Goal: Leave review/rating: Share an evaluation or opinion about a product, service, or content

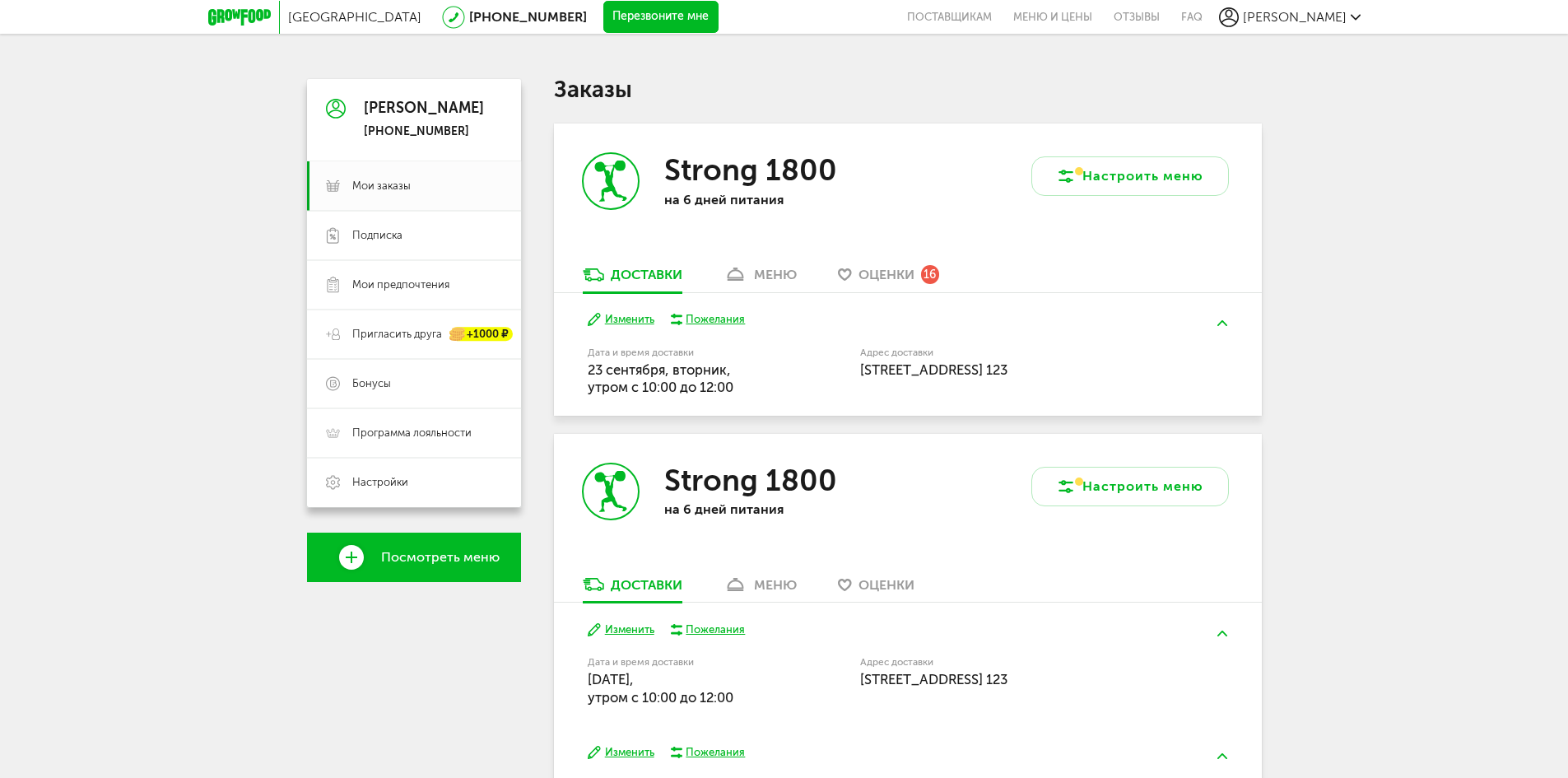
click at [901, 270] on span "Оценки" at bounding box center [886, 275] width 56 height 16
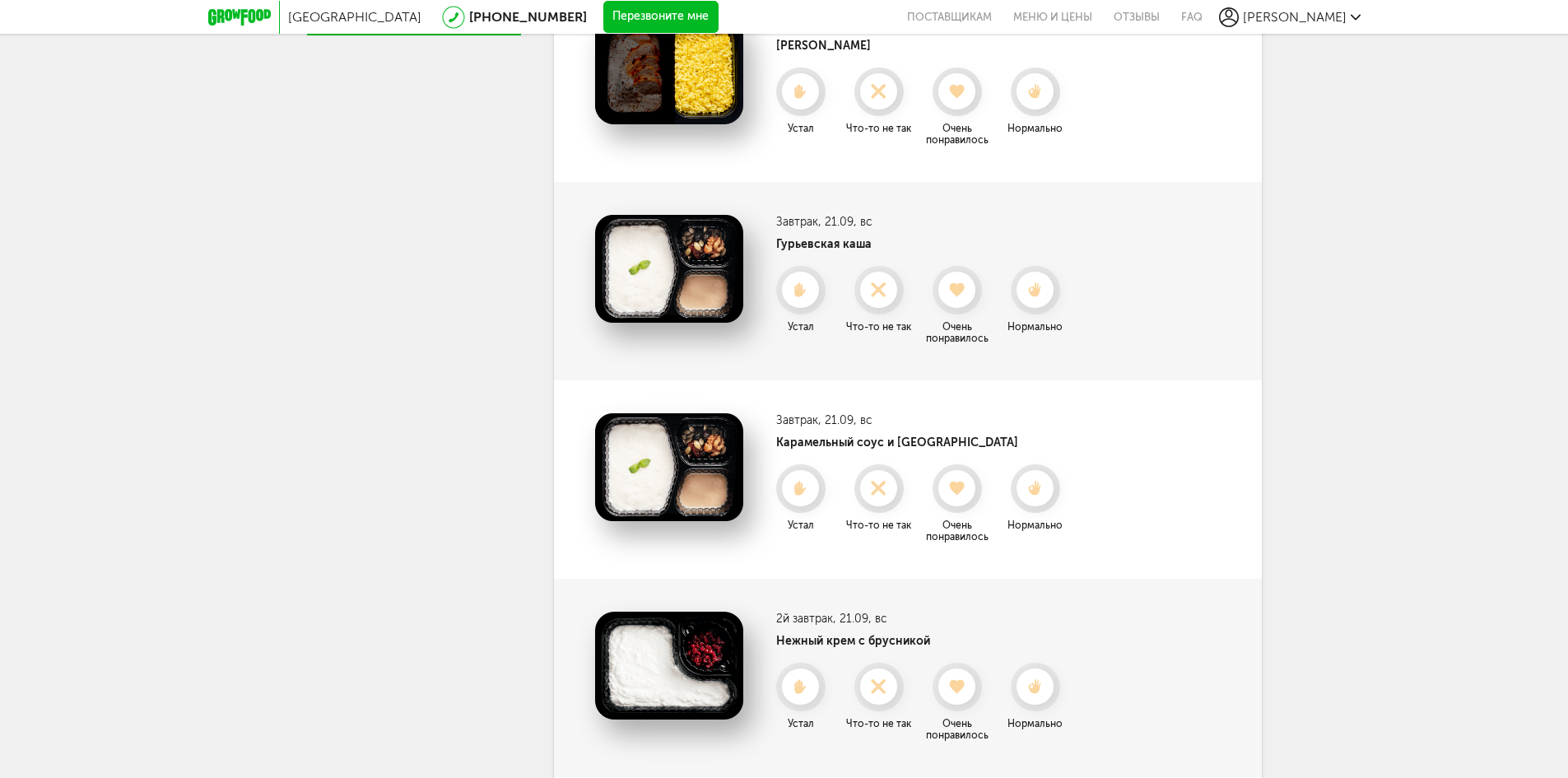
scroll to position [563, 0]
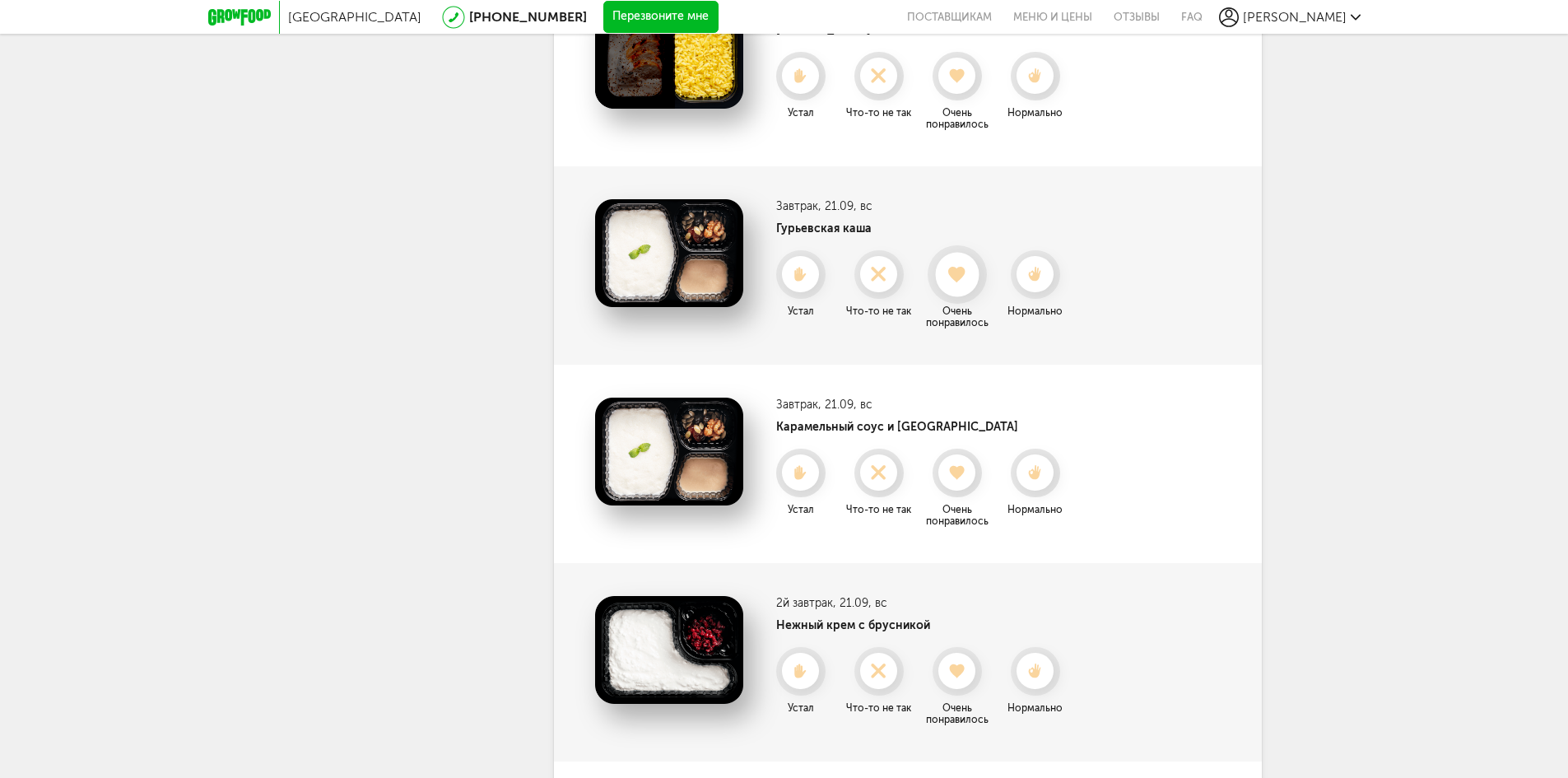
click at [971, 281] on icon at bounding box center [956, 275] width 43 height 18
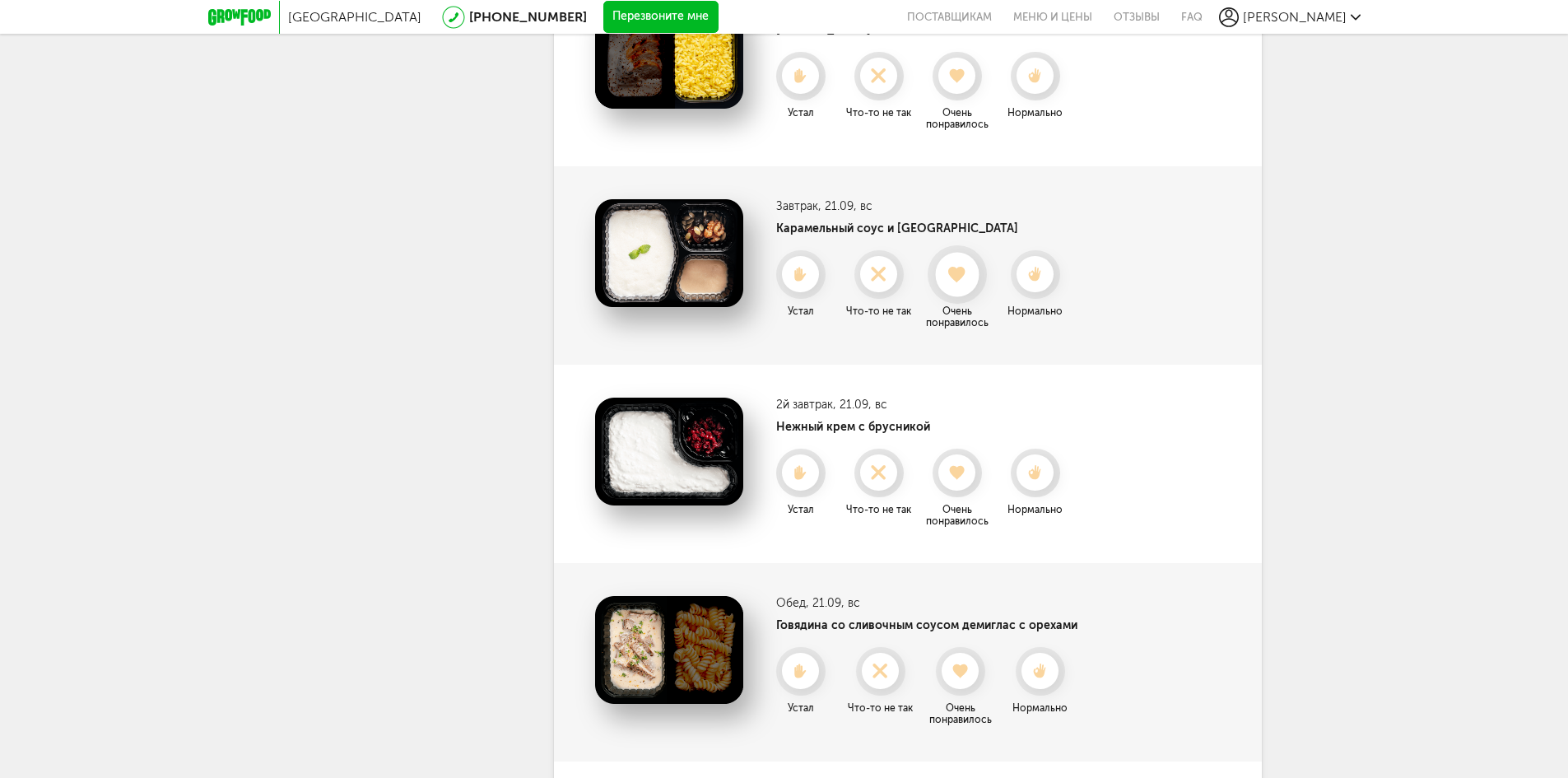
click at [968, 273] on icon at bounding box center [956, 275] width 43 height 18
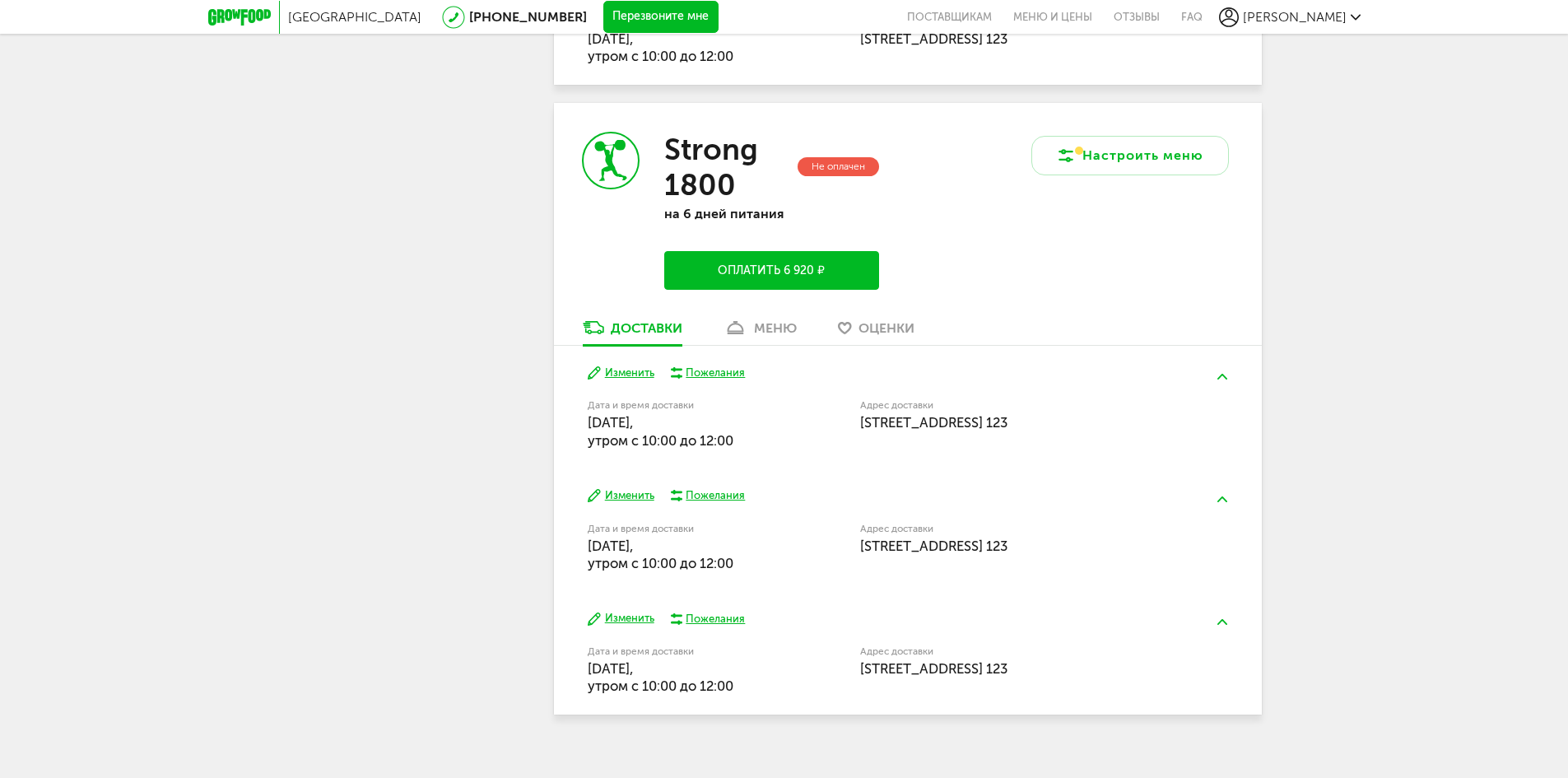
scroll to position [3601, 0]
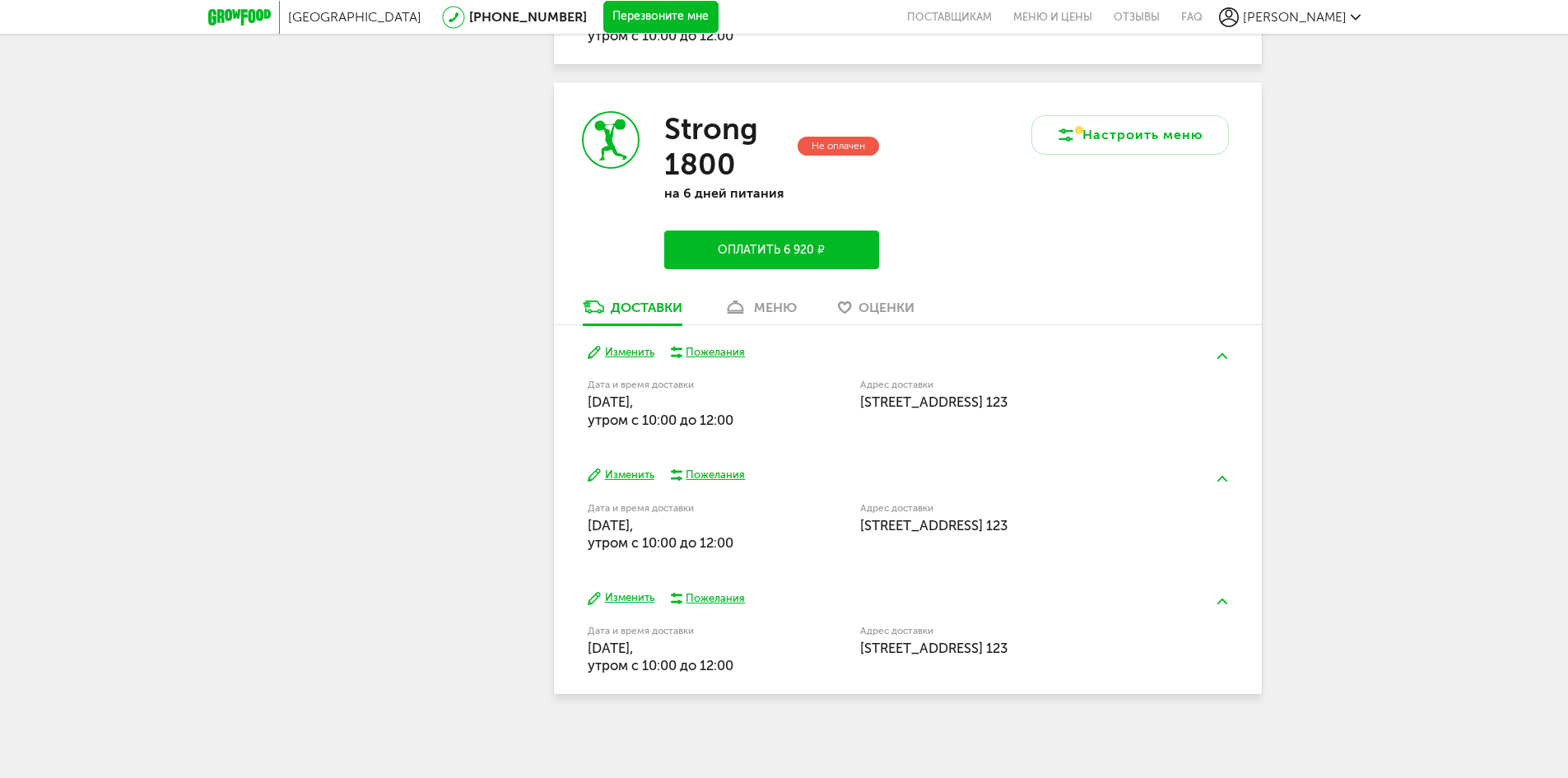
click at [780, 314] on div "меню" at bounding box center [775, 307] width 43 height 16
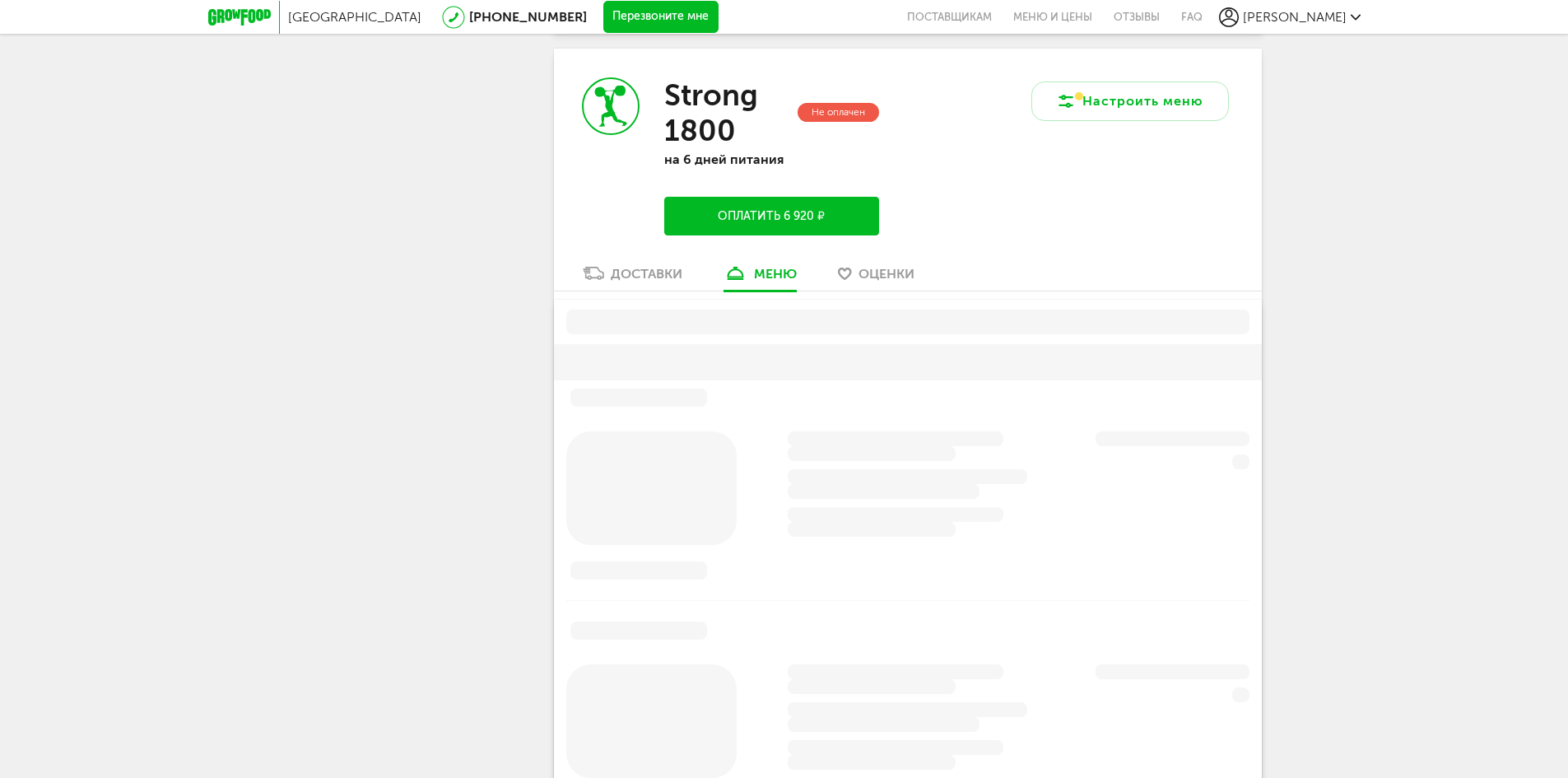
scroll to position [3642, 0]
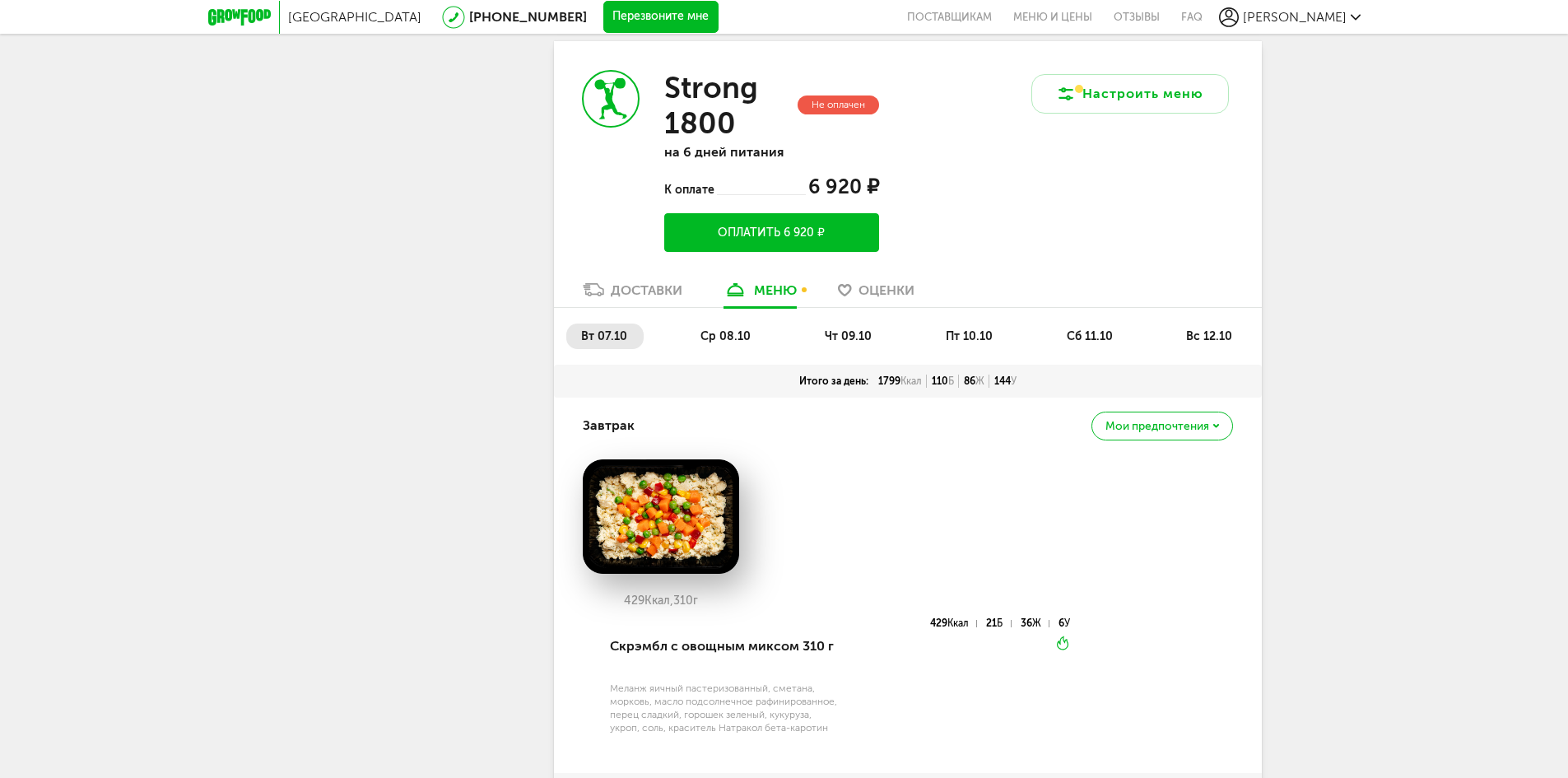
click at [740, 346] on li "ср 08.10" at bounding box center [726, 336] width 82 height 26
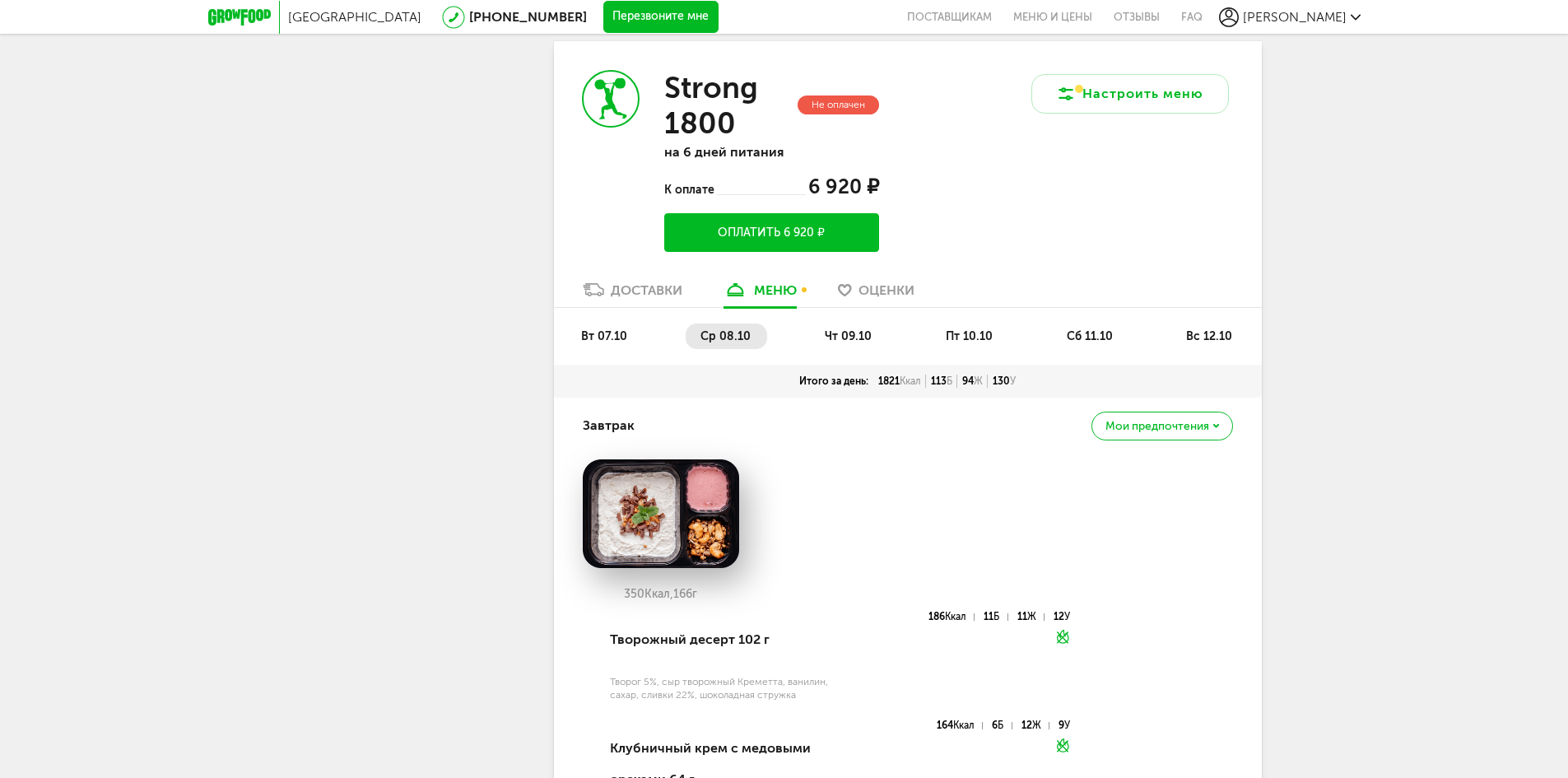
click at [617, 340] on span "вт 07.10" at bounding box center [604, 337] width 46 height 14
